Goal: Find specific page/section: Find specific page/section

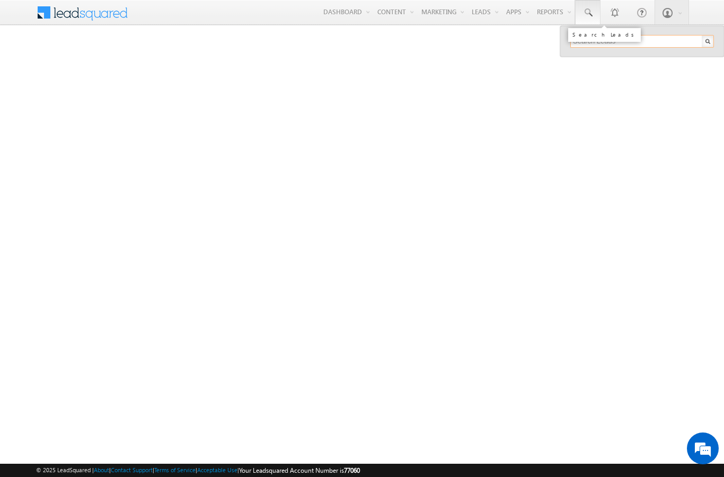
click at [653, 40] on input "text" at bounding box center [642, 41] width 144 height 13
type input "506429763"
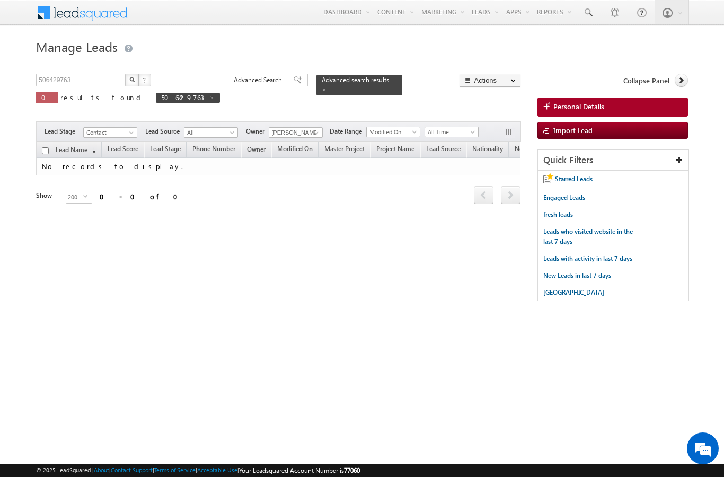
click at [321, 78] on div "Advanced search results" at bounding box center [359, 85] width 86 height 21
click at [309, 96] on div "506429763 X ? 0 results found 506429763 Advanced Search Advanced Search Advance…" at bounding box center [278, 96] width 484 height 45
click at [322, 85] on link at bounding box center [324, 89] width 5 height 9
click at [128, 129] on span "Contact" at bounding box center [109, 133] width 50 height 10
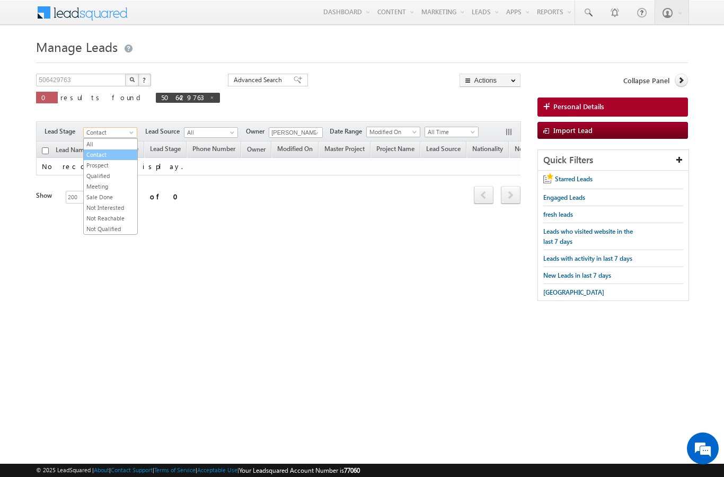
click at [115, 150] on link "Contact" at bounding box center [111, 155] width 54 height 10
click at [134, 137] on span at bounding box center [132, 134] width 8 height 8
click at [108, 144] on link "All" at bounding box center [111, 144] width 54 height 10
click at [317, 136] on span at bounding box center [316, 133] width 8 height 8
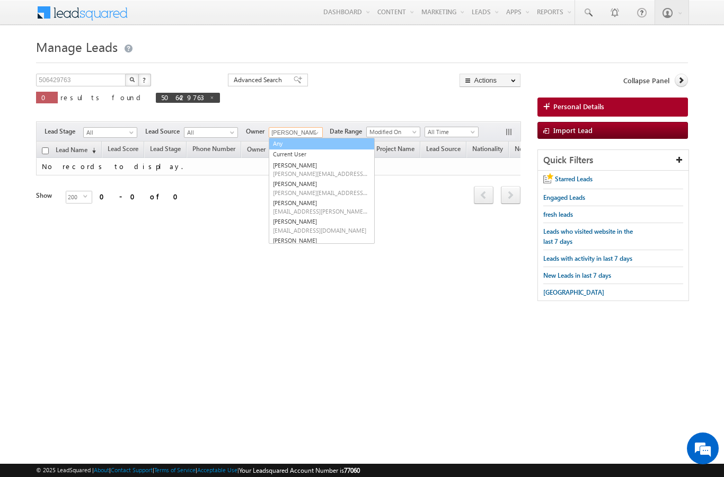
click at [285, 145] on link "Any" at bounding box center [322, 144] width 106 height 12
type input "Any"
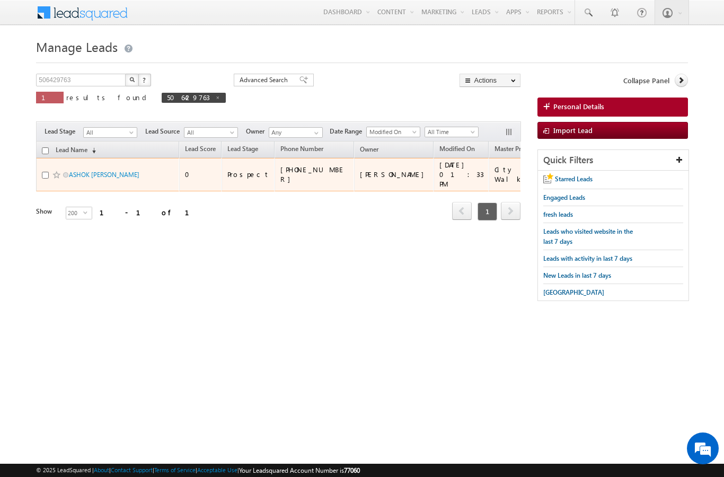
click at [80, 179] on link "ASHOK [PERSON_NAME]" at bounding box center [104, 175] width 70 height 8
